Goal: Task Accomplishment & Management: Use online tool/utility

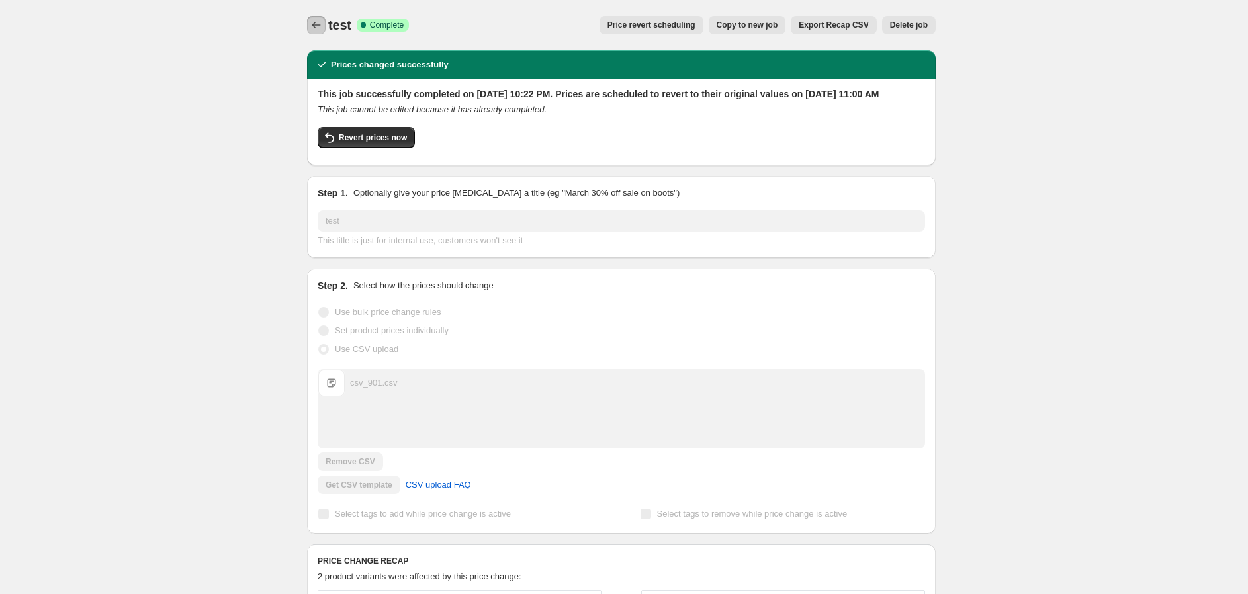
click at [316, 26] on icon "Price change jobs" at bounding box center [316, 25] width 9 height 7
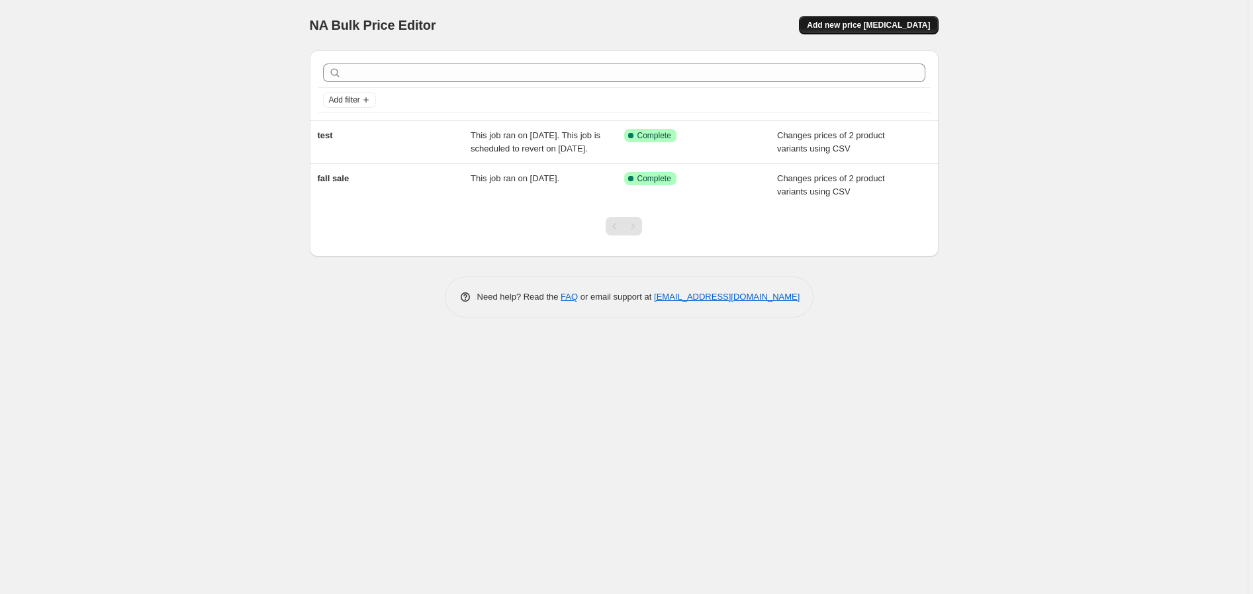
click at [897, 28] on span "Add new price [MEDICAL_DATA]" at bounding box center [868, 25] width 123 height 11
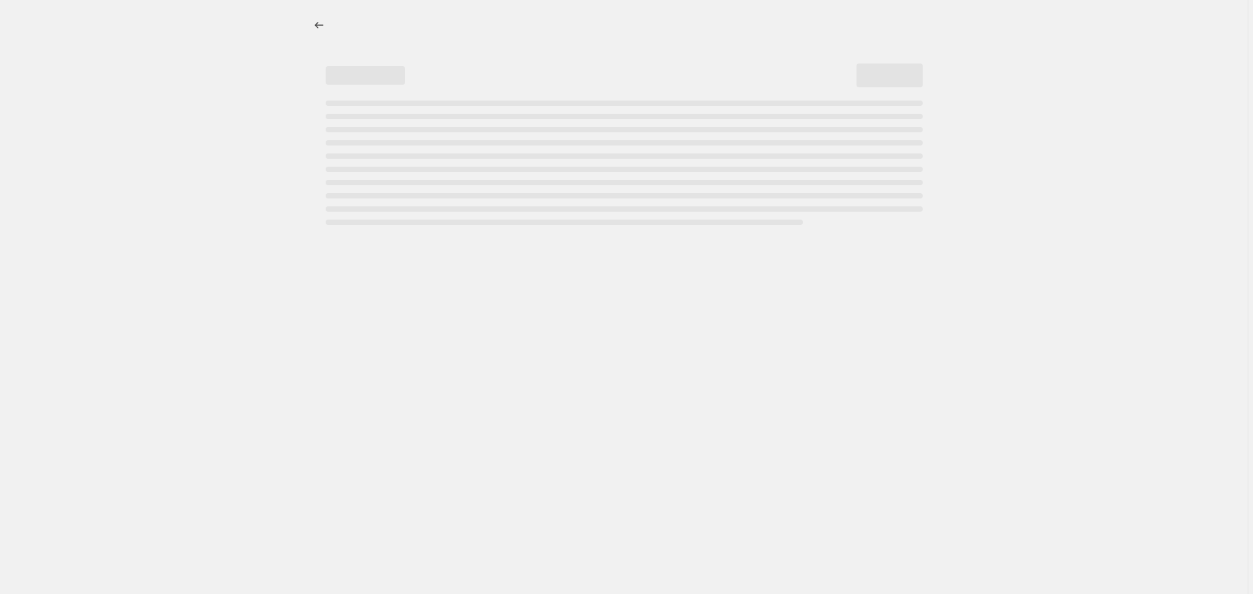
select select "percentage"
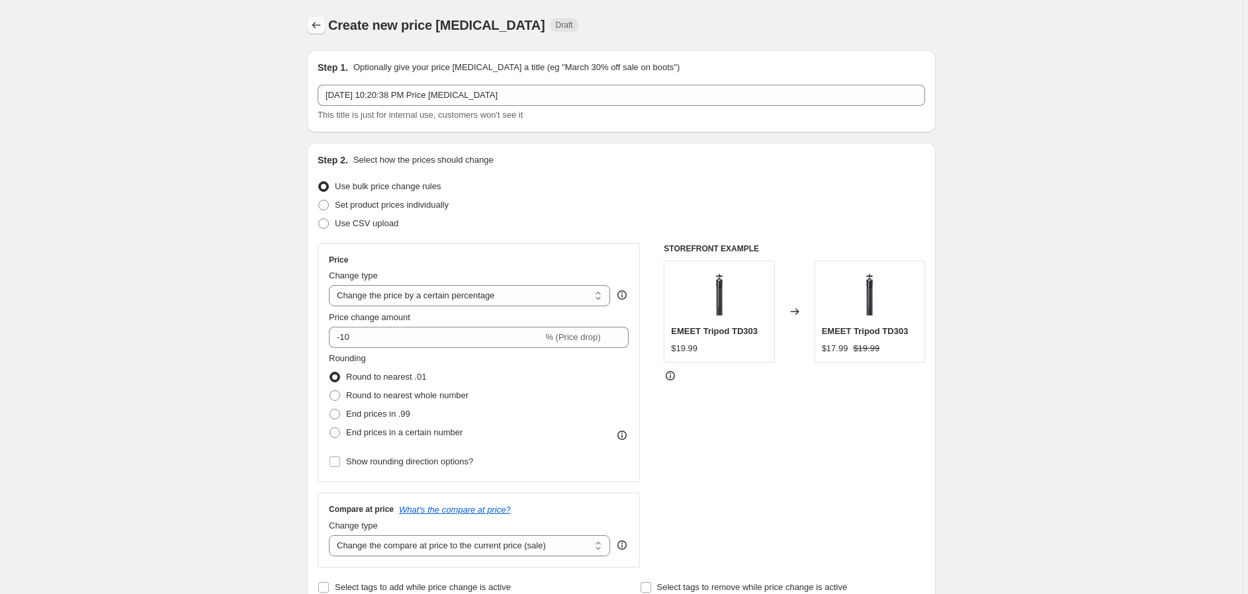
click at [319, 28] on icon "Price change jobs" at bounding box center [316, 25] width 13 height 13
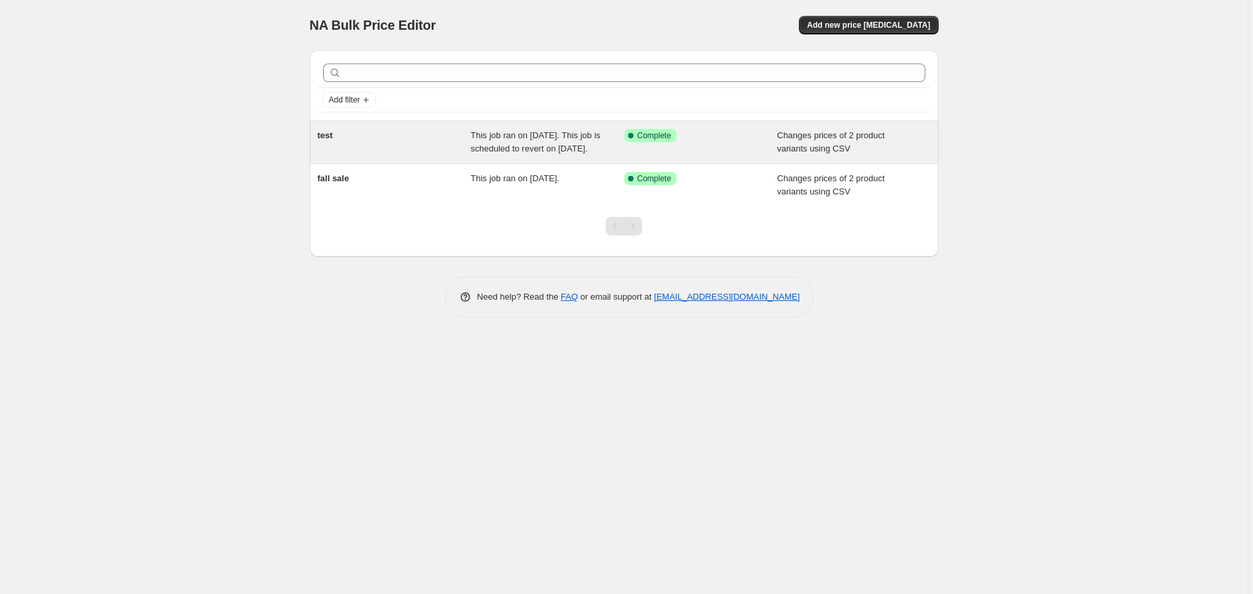
click at [777, 131] on span "Changes prices of 2 product variants using CSV" at bounding box center [831, 141] width 108 height 23
